Goal: Information Seeking & Learning: Learn about a topic

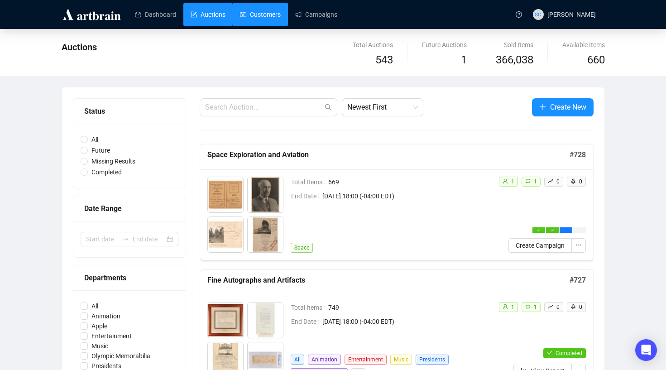
click at [265, 17] on link "Customers" at bounding box center [260, 15] width 41 height 24
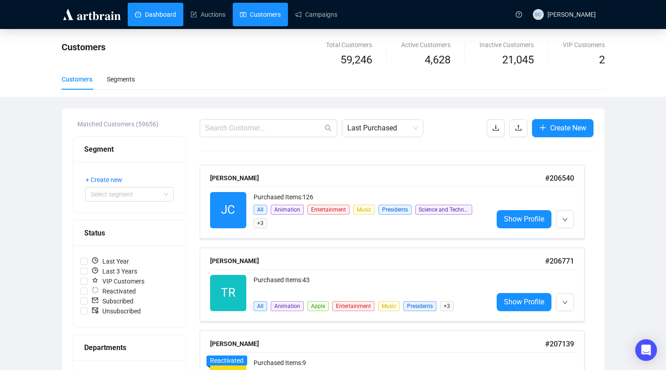
click at [164, 21] on link "Dashboard" at bounding box center [155, 15] width 41 height 24
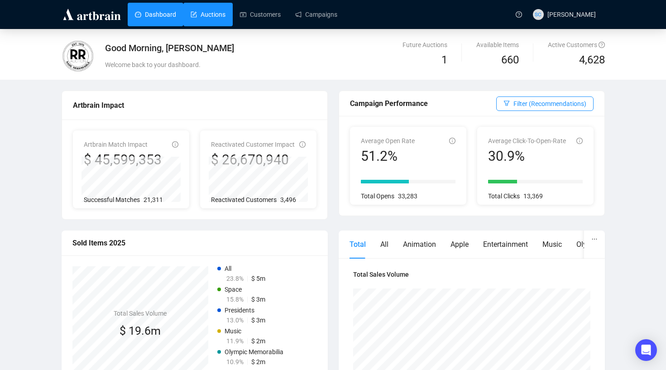
click at [209, 9] on link "Auctions" at bounding box center [208, 15] width 35 height 24
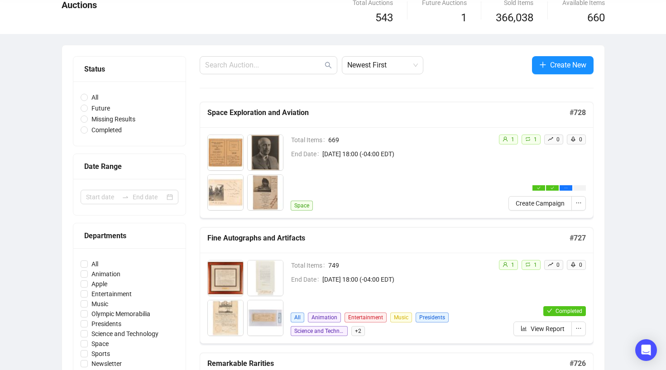
scroll to position [43, 0]
click at [534, 330] on span "View Report" at bounding box center [548, 328] width 34 height 10
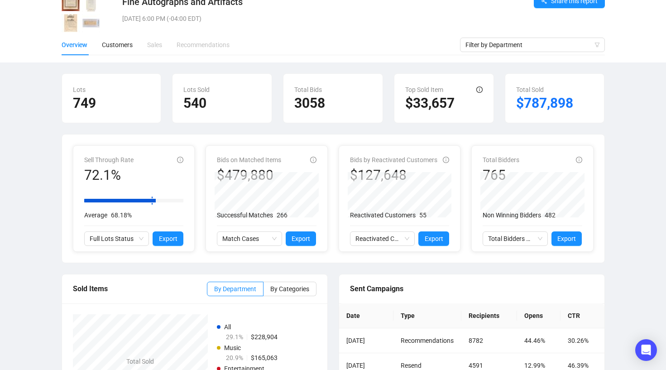
scroll to position [48, 0]
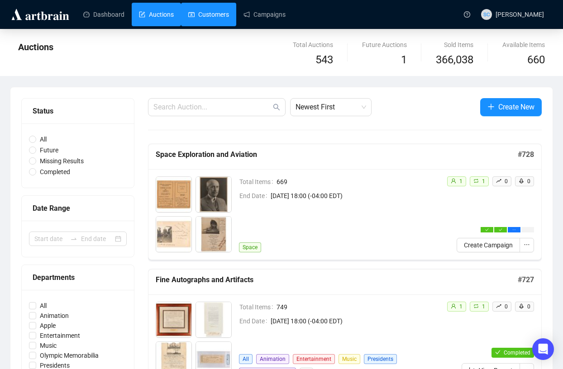
click at [220, 9] on link "Customers" at bounding box center [208, 15] width 41 height 24
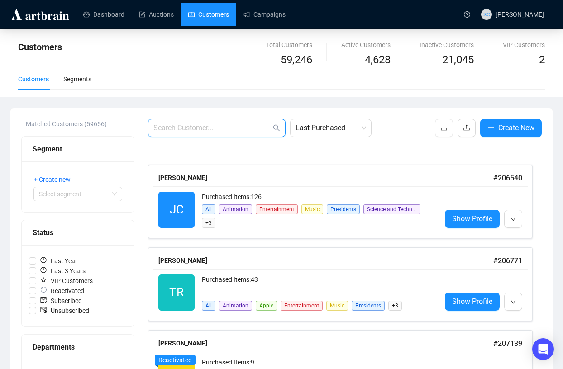
click at [191, 124] on input "text" at bounding box center [212, 128] width 118 height 11
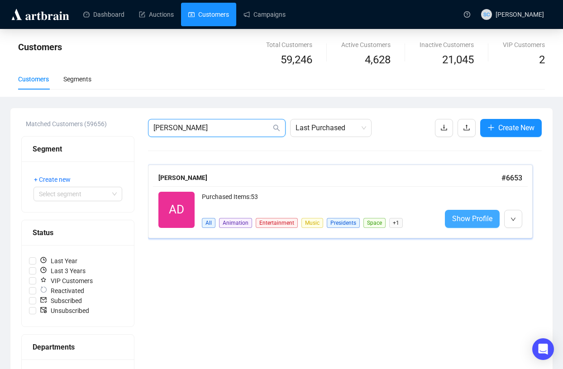
type input "alan dugg"
click at [475, 217] on span "Show Profile" at bounding box center [472, 218] width 40 height 11
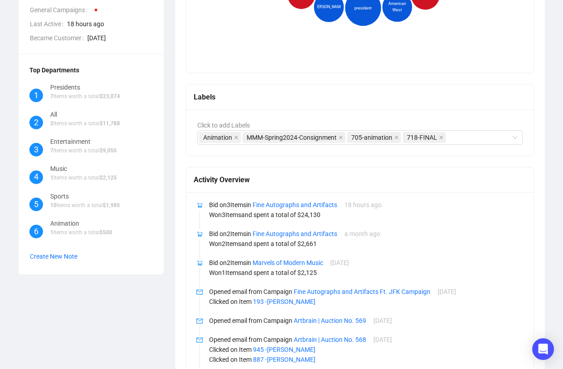
scroll to position [295, 0]
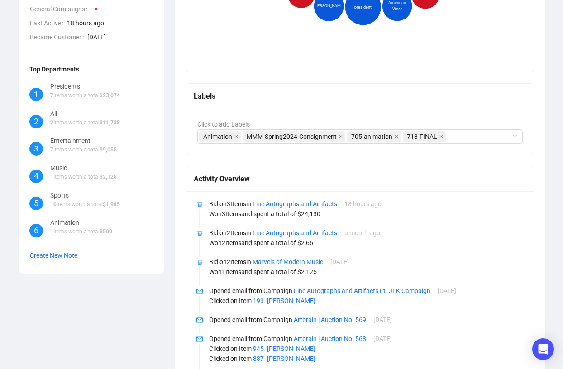
click at [253, 320] on p "Opened email from Campaign Artbrain | Auction No. 569 6 years ago" at bounding box center [366, 320] width 314 height 10
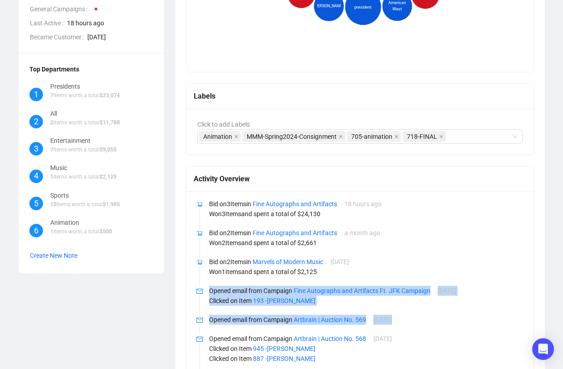
drag, startPoint x: 253, startPoint y: 320, endPoint x: 241, endPoint y: 289, distance: 33.7
click at [241, 289] on p "Opened email from Campaign Fine Autographs and Artifacts Ft. JFK Campaign 6 yea…" at bounding box center [366, 291] width 314 height 10
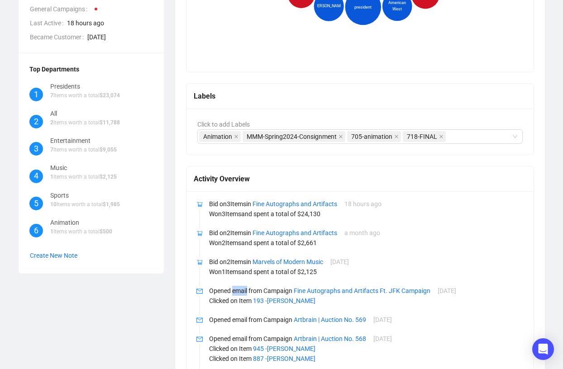
click at [241, 289] on p "Opened email from Campaign Fine Autographs and Artifacts Ft. JFK Campaign 6 yea…" at bounding box center [366, 291] width 314 height 10
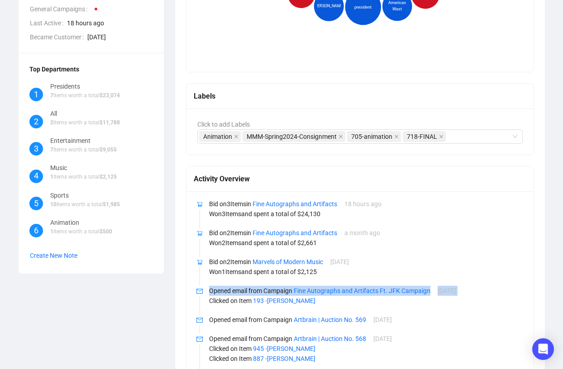
click at [239, 293] on p "Opened email from Campaign Fine Autographs and Artifacts Ft. JFK Campaign 6 yea…" at bounding box center [366, 291] width 314 height 10
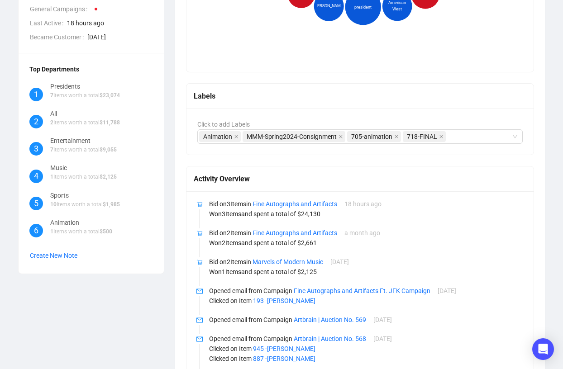
click at [239, 293] on p "Opened email from Campaign Fine Autographs and Artifacts Ft. JFK Campaign 6 yea…" at bounding box center [366, 291] width 314 height 10
click at [230, 261] on p "Bid on 2 Item s in Marvels of Modern Music 4 months ago" at bounding box center [366, 262] width 314 height 10
click at [229, 268] on p "Won 1 Item s and spent a total of $ 2,125" at bounding box center [366, 272] width 314 height 10
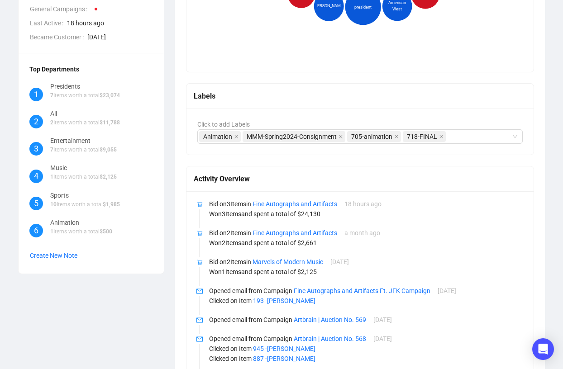
click at [229, 273] on p "Won 1 Item s and spent a total of $ 2,125" at bounding box center [366, 272] width 314 height 10
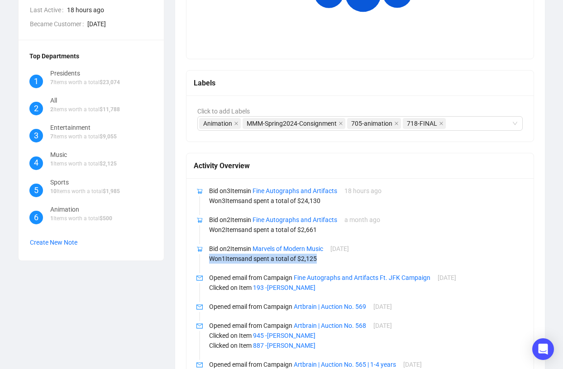
scroll to position [0, 0]
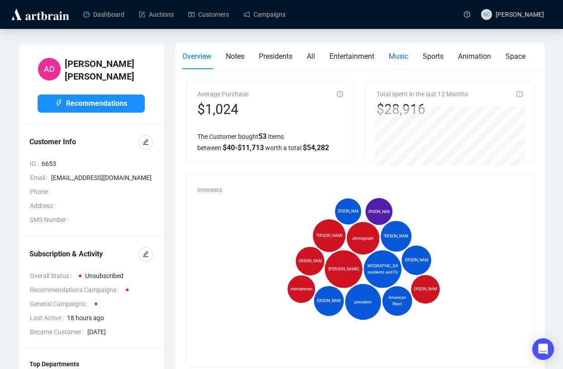
click at [394, 60] on span "Music" at bounding box center [398, 56] width 19 height 9
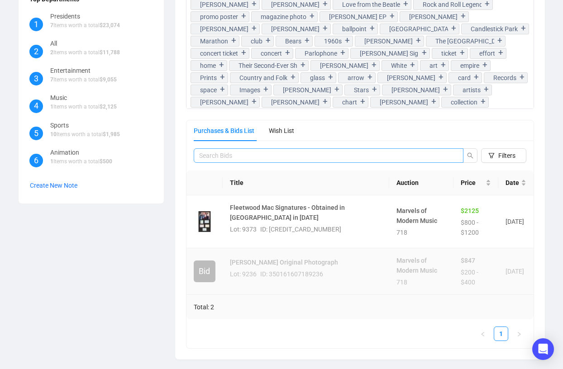
scroll to position [370, 0]
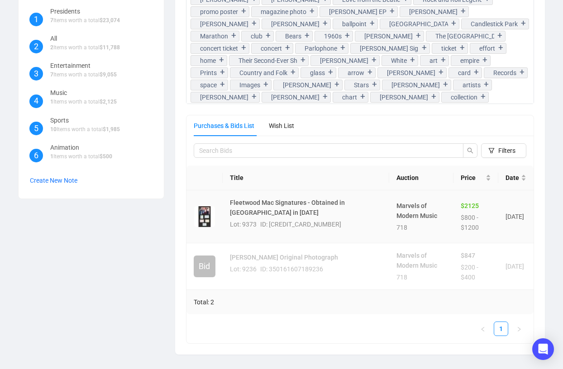
click at [268, 208] on h4 "Fleetwood Mac Signatures - Obtained in Australia in 1977" at bounding box center [306, 208] width 153 height 20
drag, startPoint x: 229, startPoint y: 250, endPoint x: 360, endPoint y: 263, distance: 132.4
click at [360, 263] on td "Jimi Hendrix Original Photograph Lot: 9236 ID: 350161607189236" at bounding box center [306, 267] width 167 height 47
click at [324, 253] on h4 "Jimi Hendrix Original Photograph" at bounding box center [306, 258] width 153 height 10
click at [461, 214] on div "$800 - $1200" at bounding box center [476, 223] width 30 height 20
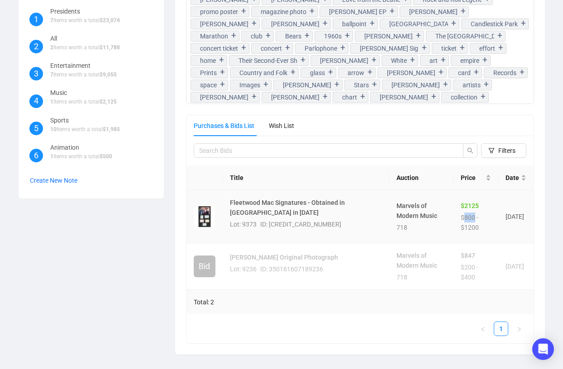
click at [461, 214] on div "$800 - $1200" at bounding box center [476, 223] width 30 height 20
click at [259, 231] on div "Lot: 9373 ID: 349312207189373" at bounding box center [285, 228] width 111 height 16
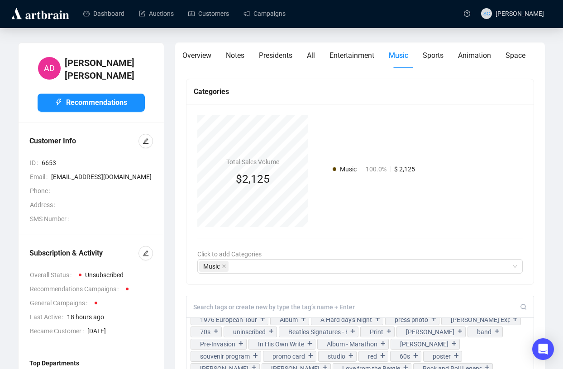
scroll to position [0, 0]
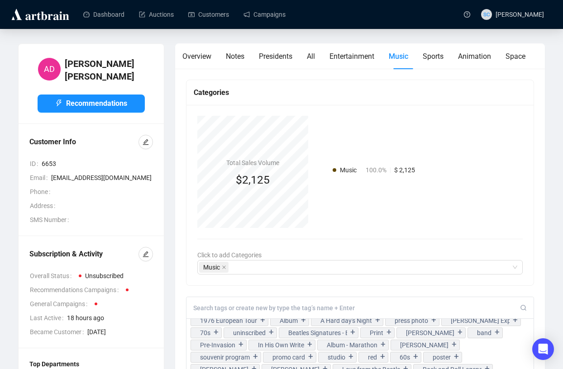
click at [310, 58] on div "Overview Notes Presidents All Entertainment Music Sports Animation Space" at bounding box center [353, 56] width 343 height 26
click at [313, 54] on span "All" at bounding box center [311, 56] width 8 height 9
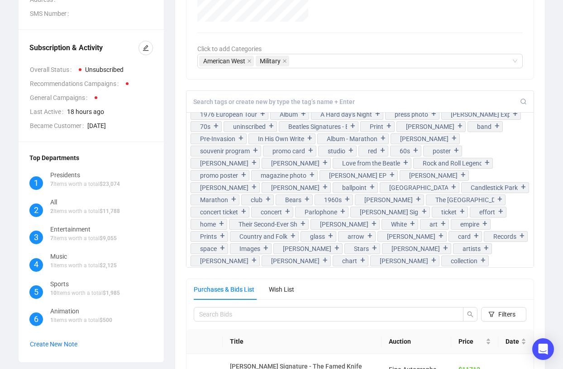
scroll to position [367, 0]
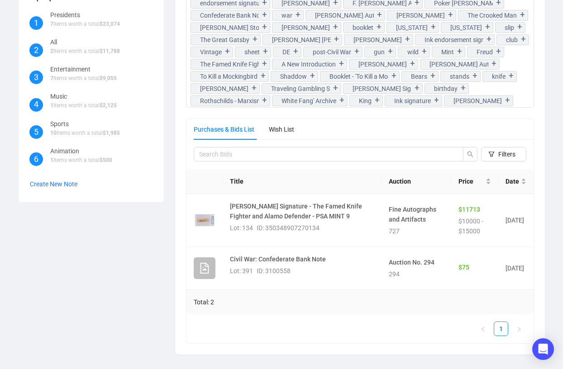
click at [266, 121] on div "Purchases & Bids List Wish List" at bounding box center [244, 129] width 100 height 21
click at [284, 134] on div "Wish List" at bounding box center [281, 129] width 25 height 10
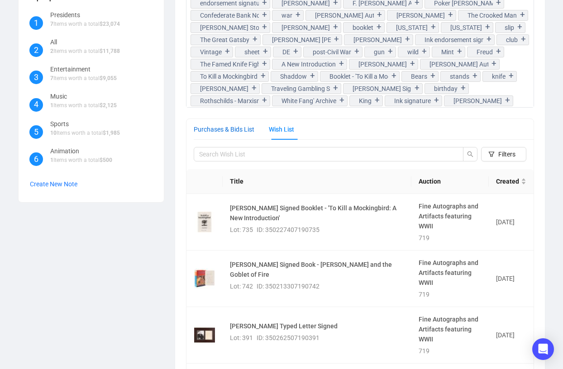
click at [238, 131] on div "Purchases & Bids List" at bounding box center [224, 129] width 61 height 10
